Goal: Task Accomplishment & Management: Use online tool/utility

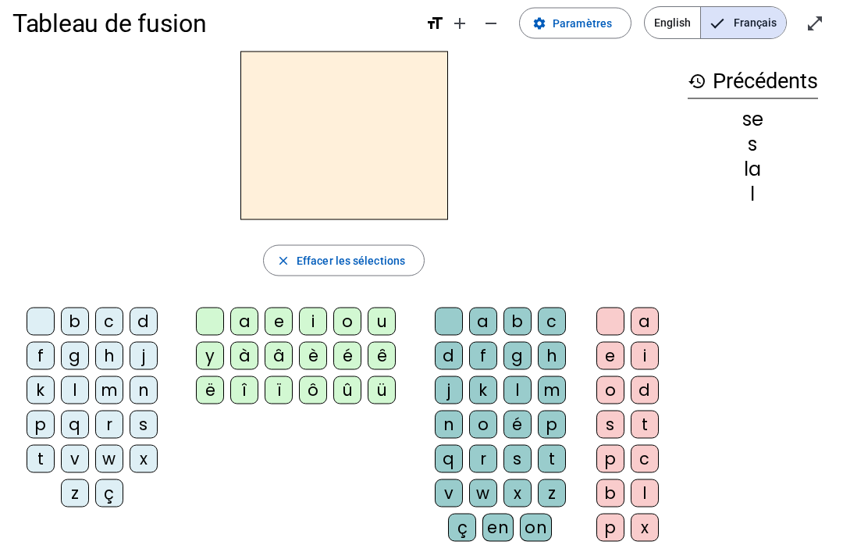
scroll to position [19, 0]
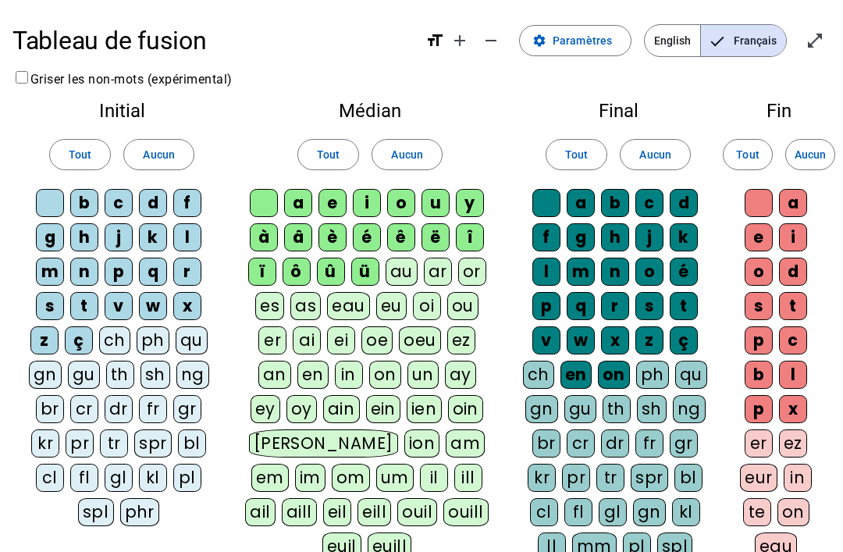
scroll to position [20, 0]
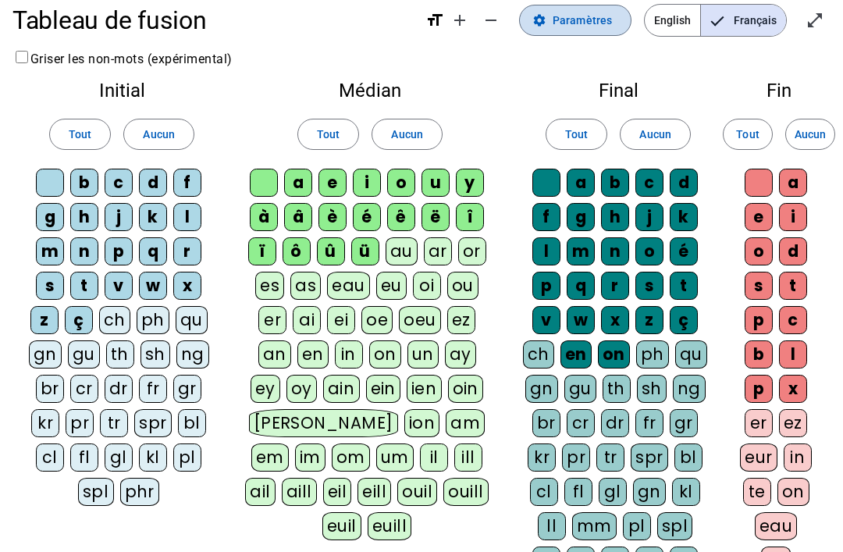
click at [589, 13] on span "Paramètres" at bounding box center [582, 20] width 59 height 19
click at [733, 69] on div "Fin Tout Aucun a e i o d s t p c b l p x er ez eur in te on eau ier" at bounding box center [779, 331] width 103 height 525
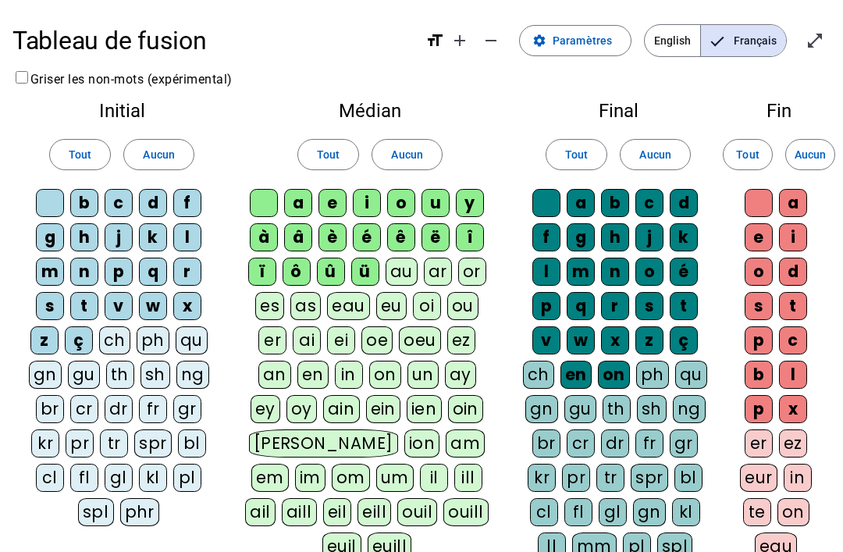
click at [830, 35] on span "Entrer en plein écran" at bounding box center [814, 40] width 37 height 37
click at [594, 37] on span "Paramètres" at bounding box center [582, 40] width 59 height 19
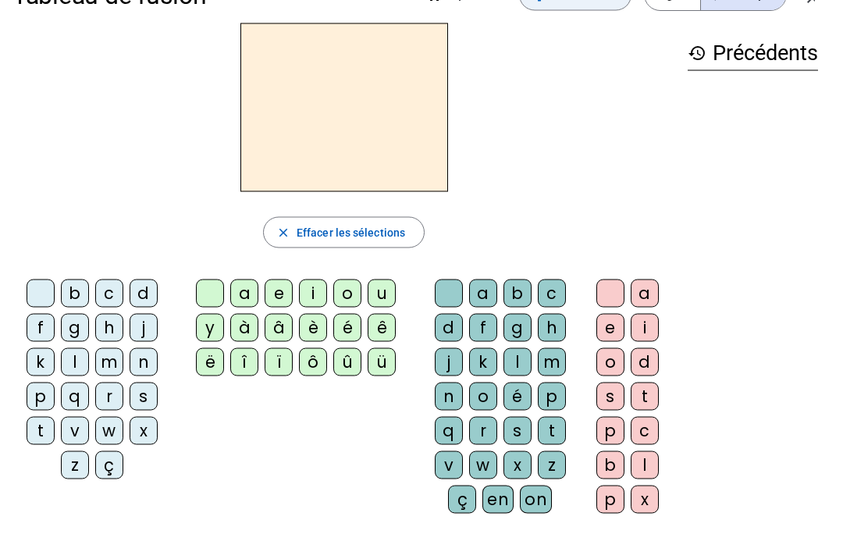
scroll to position [46, 0]
click at [81, 282] on div "b" at bounding box center [75, 293] width 28 height 28
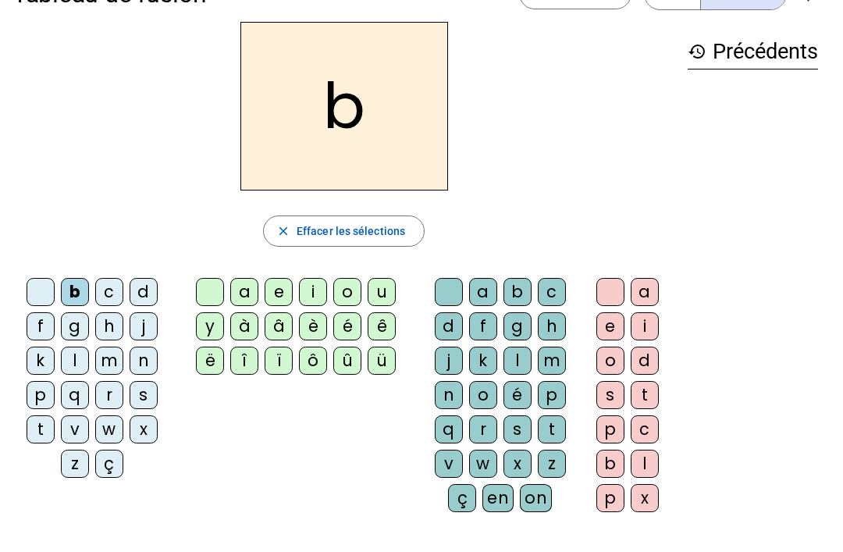
click at [241, 290] on div "a" at bounding box center [244, 292] width 28 height 28
click at [556, 287] on div "c" at bounding box center [552, 292] width 28 height 28
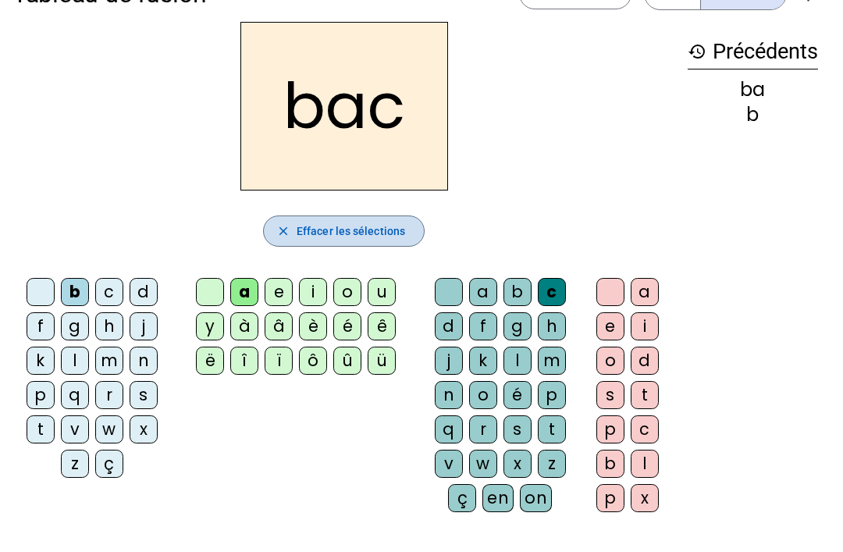
click at [376, 225] on span "Effacer les sélections" at bounding box center [351, 231] width 109 height 19
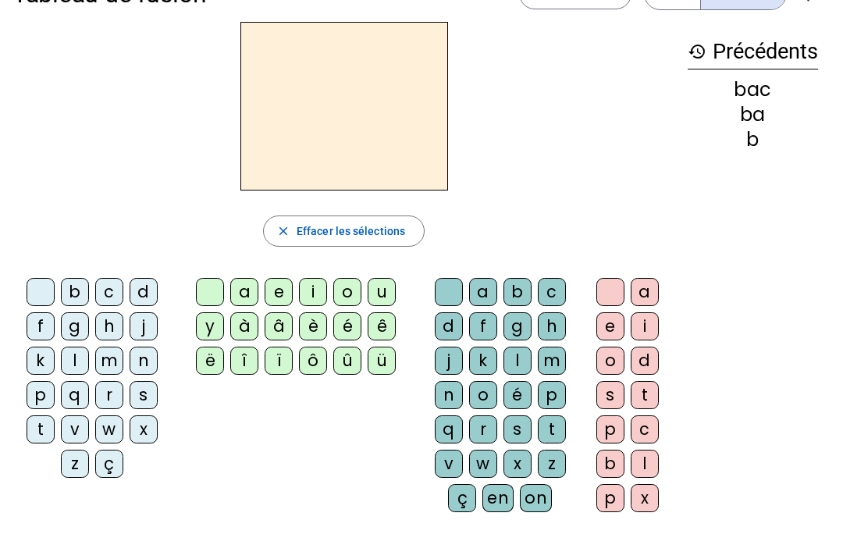
click at [609, 460] on div "b" at bounding box center [610, 464] width 28 height 28
click at [645, 280] on div "a" at bounding box center [645, 292] width 28 height 28
click at [646, 430] on div "c" at bounding box center [645, 429] width 28 height 28
